Goal: Find specific page/section: Find specific page/section

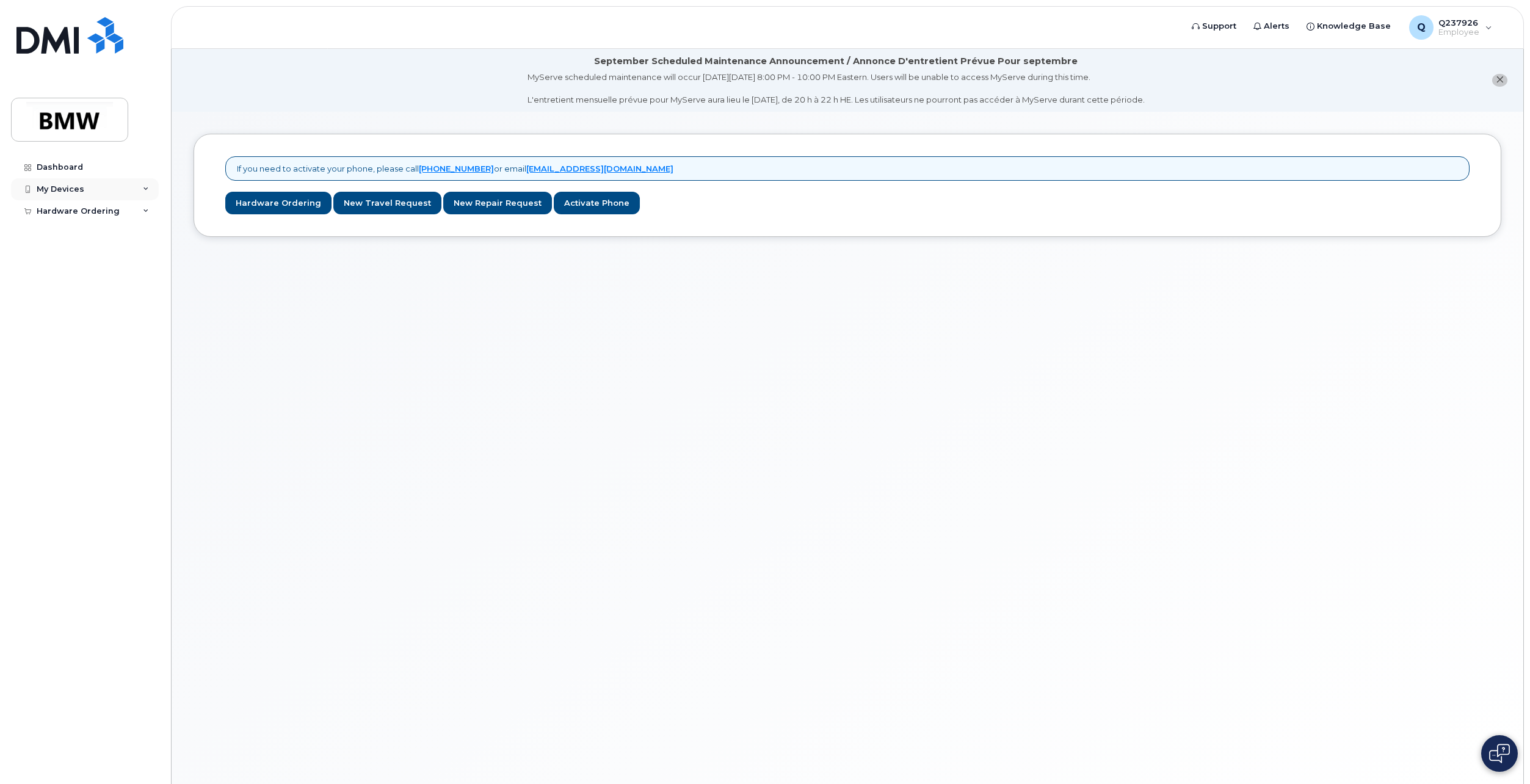
click at [56, 183] on div "My Devices" at bounding box center [85, 189] width 148 height 22
click at [64, 193] on div "My Devices" at bounding box center [60, 189] width 48 height 10
click at [52, 185] on div "My Devices" at bounding box center [60, 189] width 48 height 10
click at [69, 165] on div "Dashboard" at bounding box center [60, 167] width 46 height 10
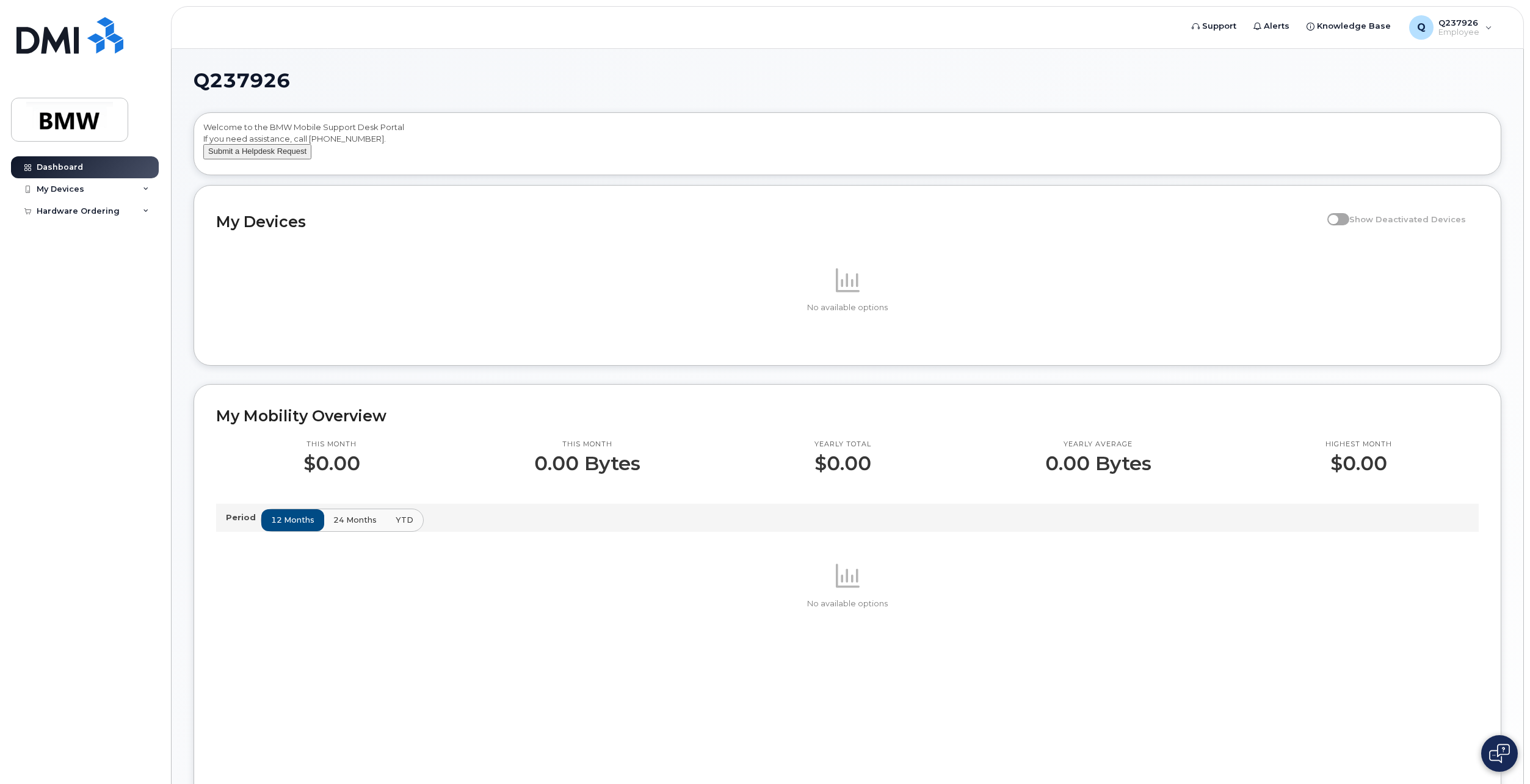
click at [267, 159] on button "Submit a Helpdesk Request" at bounding box center [257, 151] width 108 height 15
